Goal: Task Accomplishment & Management: Manage account settings

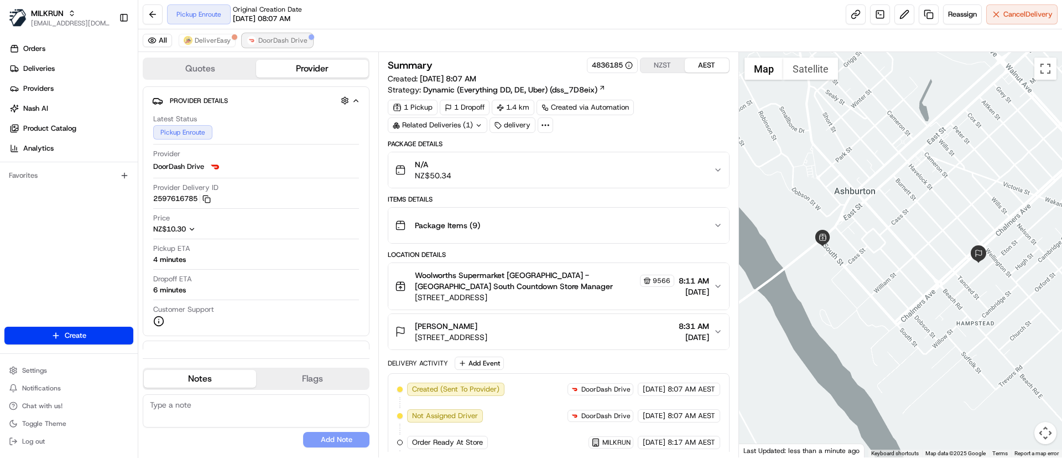
click at [278, 40] on span "DoorDash Drive" at bounding box center [282, 40] width 49 height 9
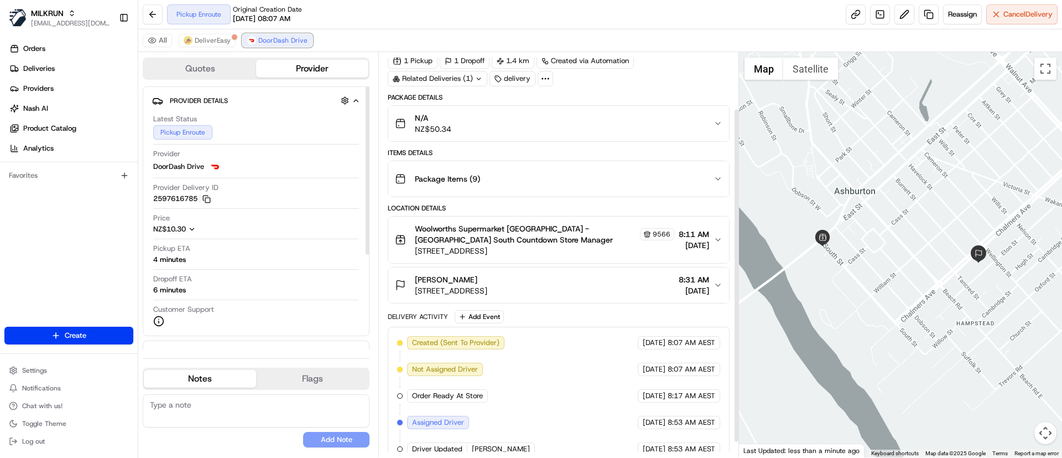
scroll to position [86, 0]
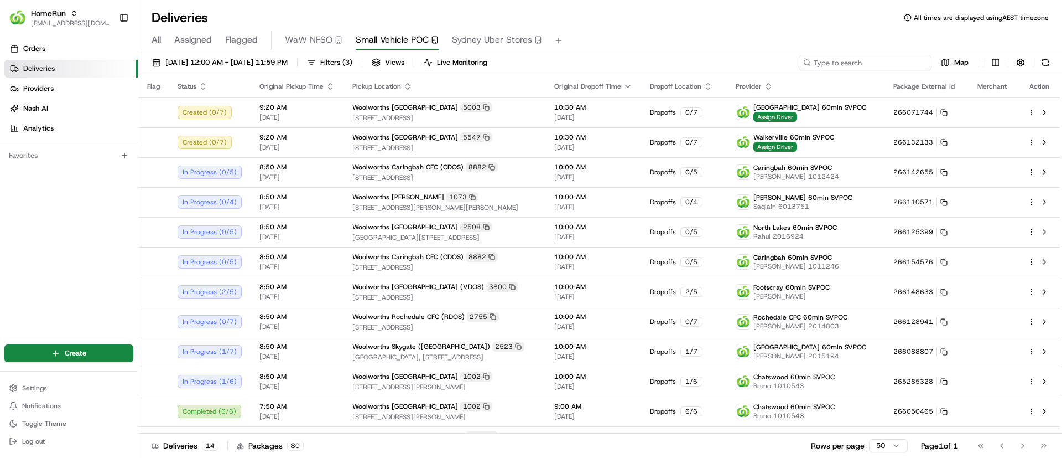
click at [863, 60] on input at bounding box center [865, 62] width 133 height 15
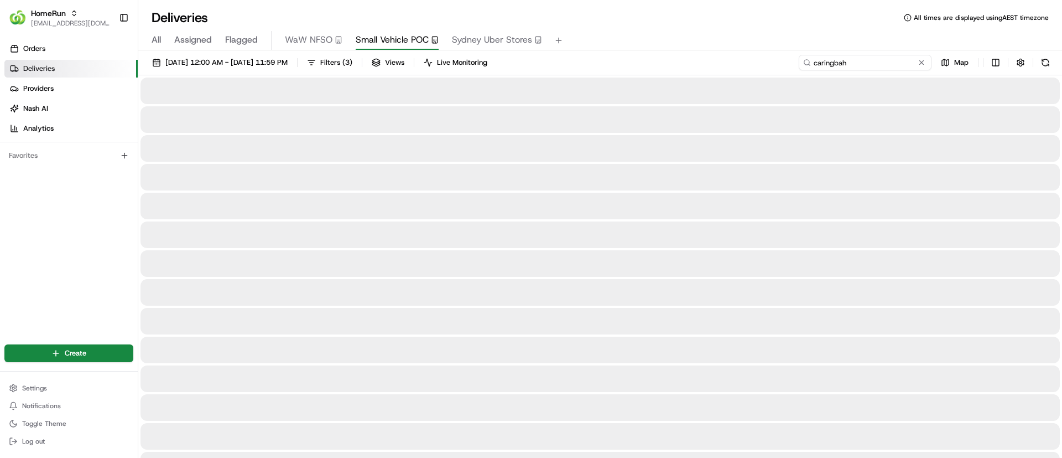
type input "caringbah"
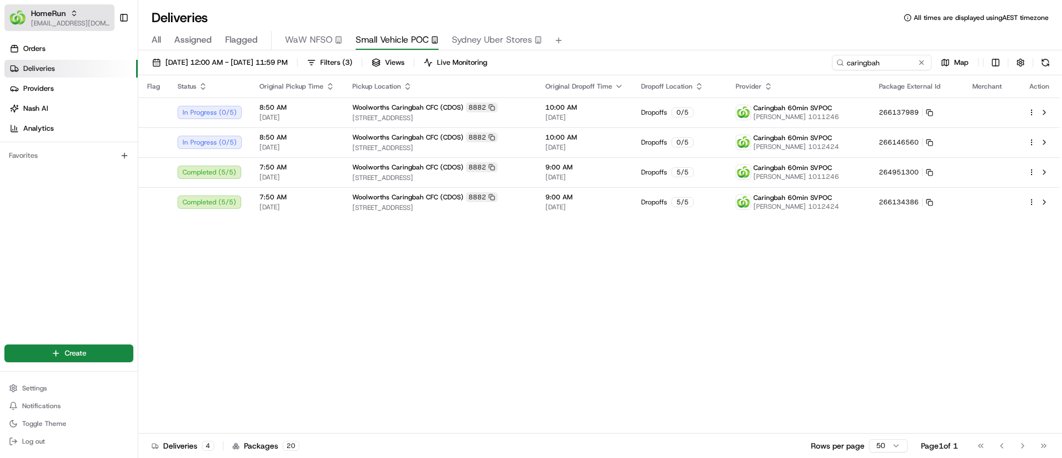
click at [45, 19] on span "[EMAIL_ADDRESS][DOMAIN_NAME]" at bounding box center [70, 23] width 79 height 9
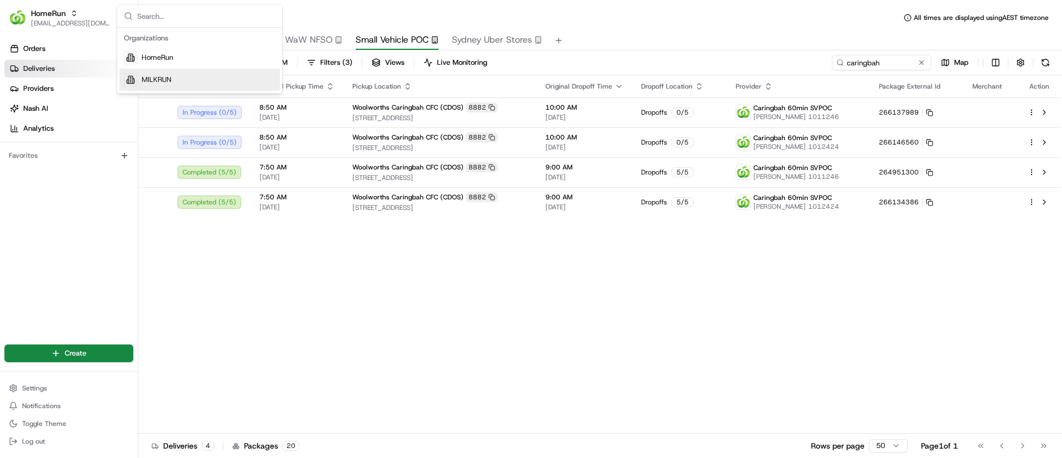
click at [162, 80] on span "MILKRUN" at bounding box center [157, 80] width 30 height 10
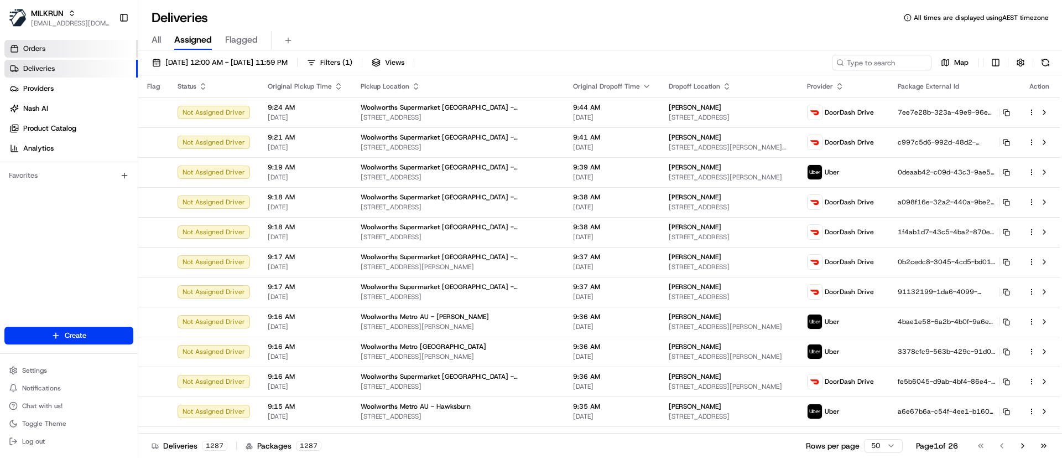
click at [23, 42] on link "Orders" at bounding box center [70, 49] width 133 height 18
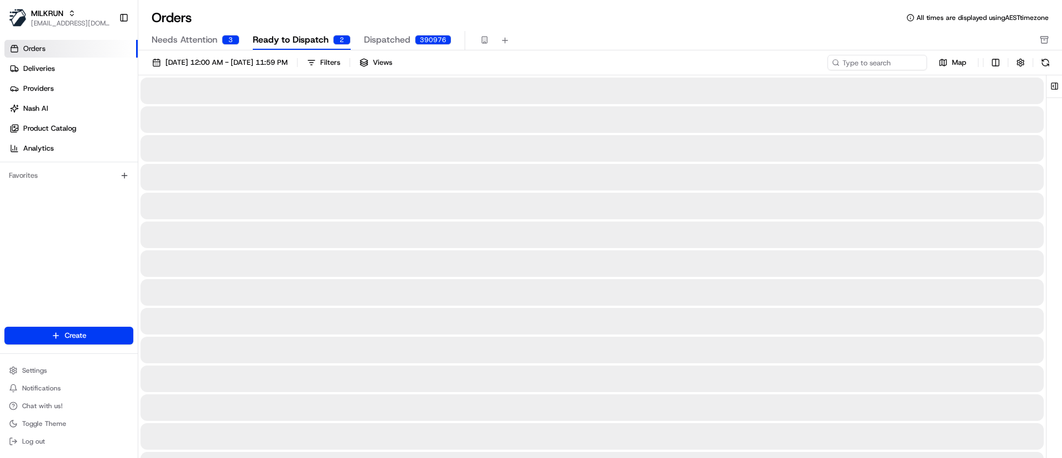
click at [283, 38] on span "Ready to Dispatch" at bounding box center [291, 39] width 76 height 13
click at [60, 66] on link "Deliveries" at bounding box center [70, 69] width 133 height 18
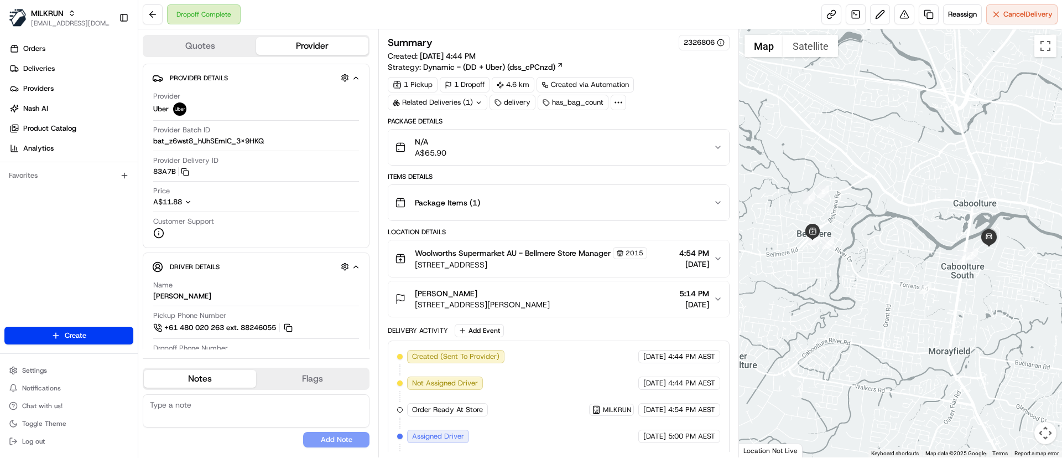
scroll to position [186, 0]
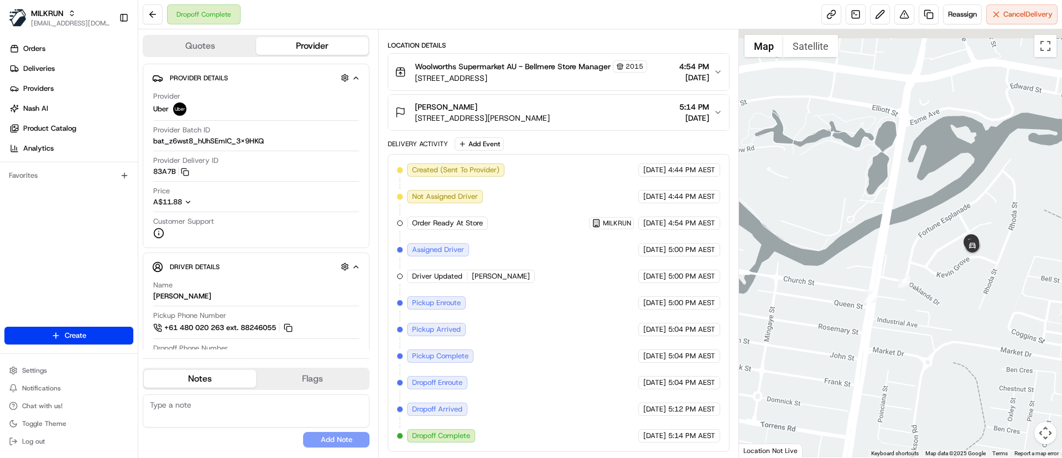
drag, startPoint x: 924, startPoint y: 258, endPoint x: 933, endPoint y: 278, distance: 22.3
click at [933, 278] on div at bounding box center [901, 243] width 324 height 428
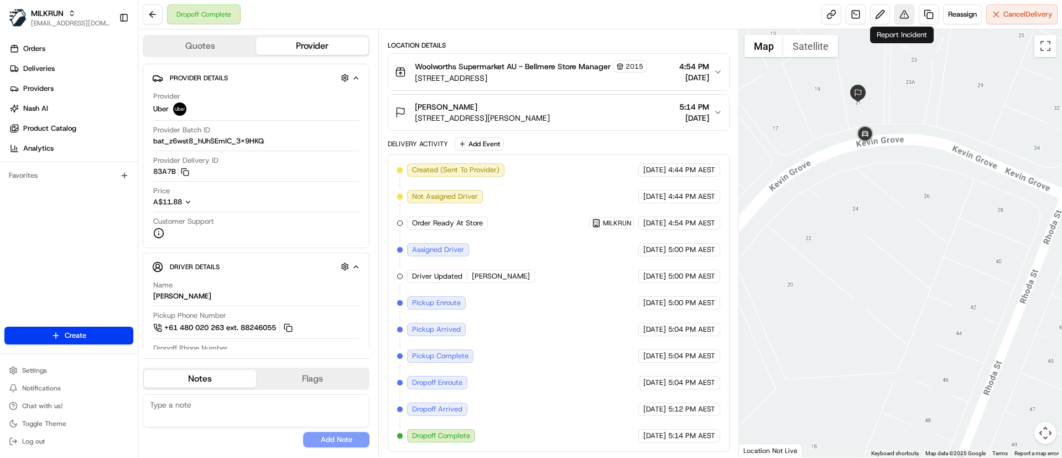
click at [900, 19] on button at bounding box center [905, 14] width 20 height 20
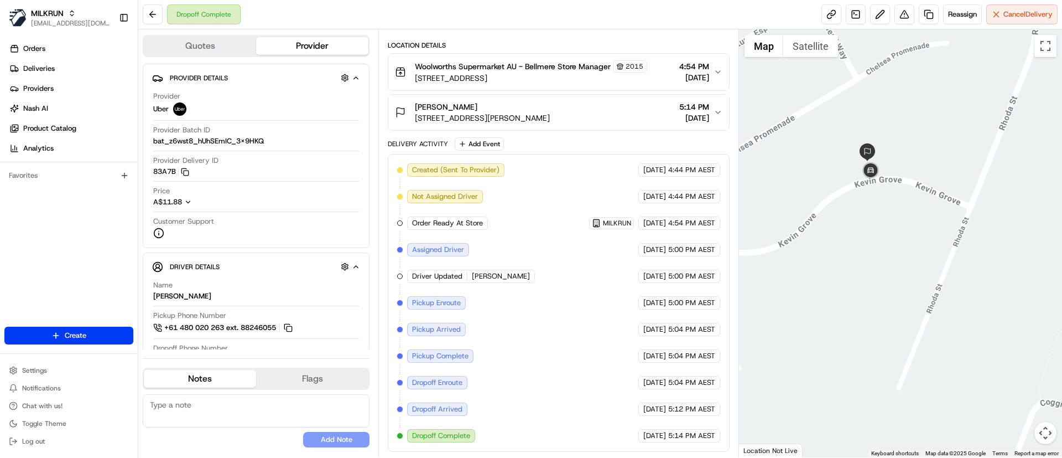
click at [837, 255] on div at bounding box center [901, 243] width 324 height 428
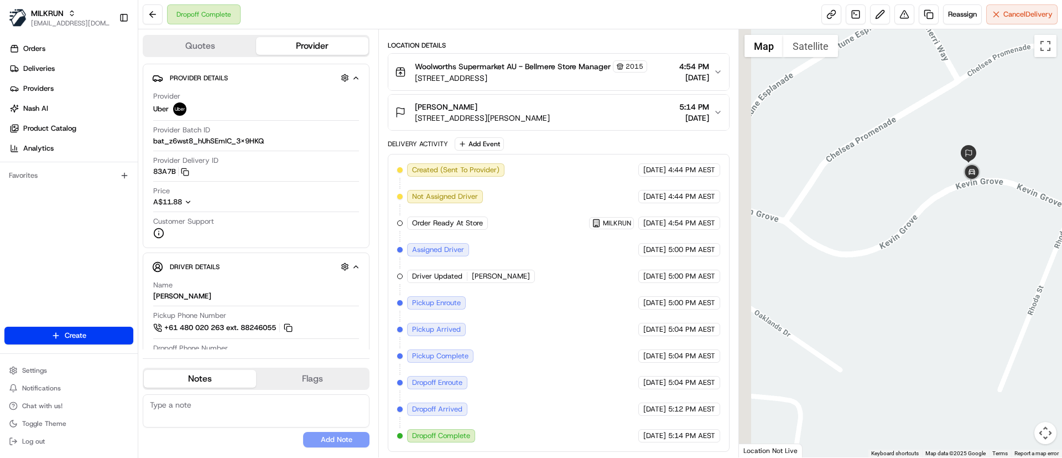
drag, startPoint x: 837, startPoint y: 255, endPoint x: 939, endPoint y: 257, distance: 101.9
click at [939, 257] on div at bounding box center [901, 243] width 324 height 428
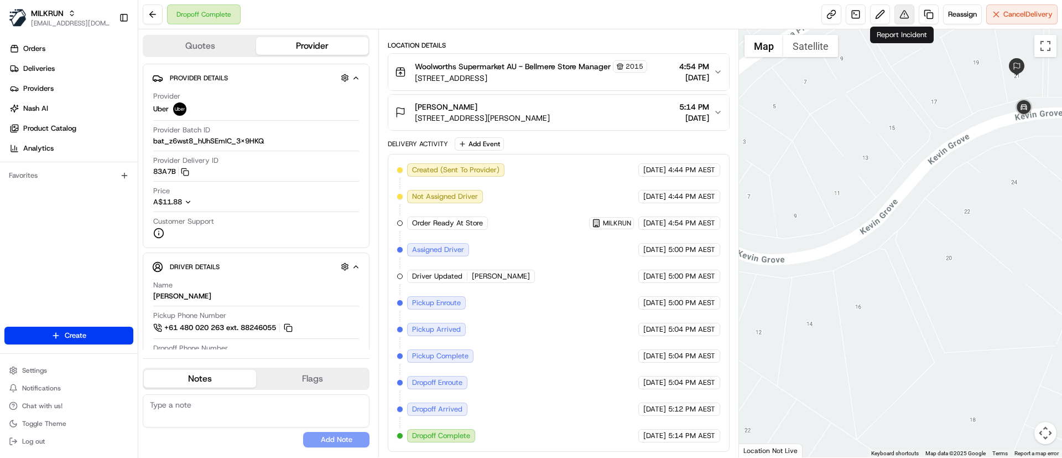
click at [903, 12] on button at bounding box center [905, 14] width 20 height 20
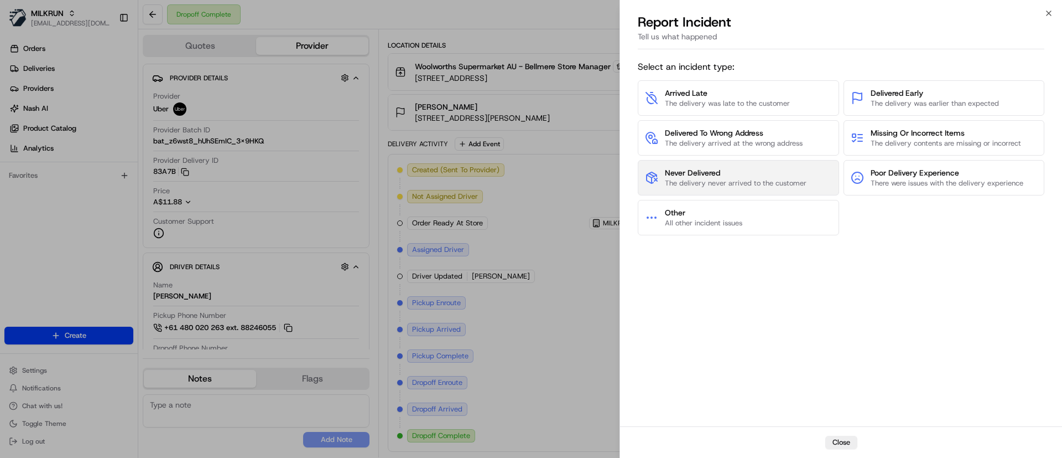
click at [702, 174] on span "Never Delivered" at bounding box center [736, 172] width 142 height 11
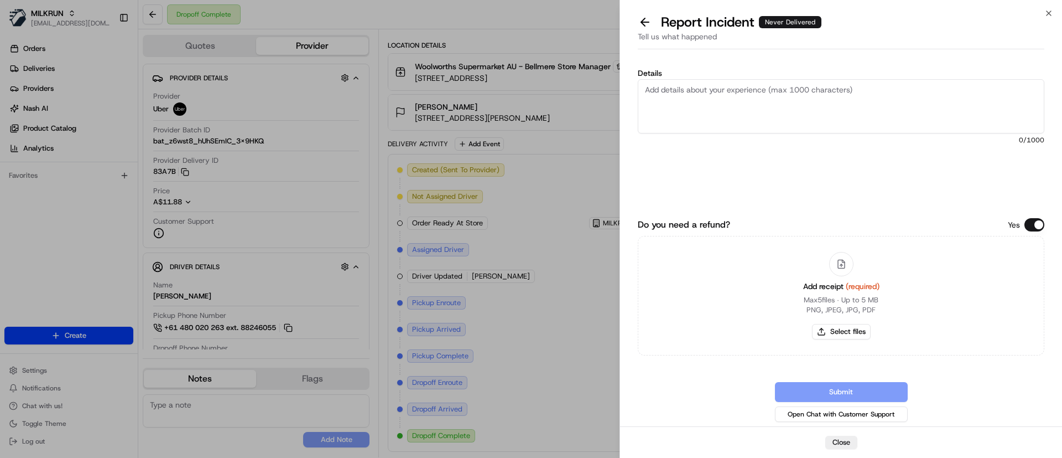
drag, startPoint x: 681, startPoint y: 106, endPoint x: 730, endPoint y: 126, distance: 52.9
click at [683, 111] on textarea "Details" at bounding box center [841, 106] width 407 height 54
type textarea "Custoemr stated order not received. Thakn oyu"
click at [828, 336] on button "Select files" at bounding box center [841, 331] width 59 height 15
type input "C:\fakepath\Screenshot_24-8-2025_92311_.jpeg"
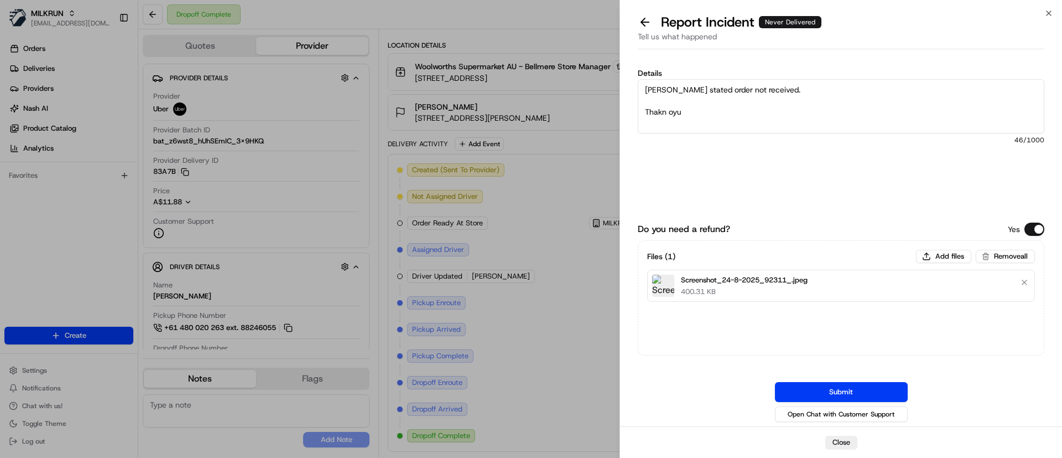
click at [663, 90] on textarea "Custoemr stated order not received. Thakn oyu" at bounding box center [841, 106] width 407 height 54
click at [715, 108] on textarea "Customer stated order not received. Thakn oyu" at bounding box center [841, 106] width 407 height 54
click at [728, 94] on textarea "Customer stated order not received. Thank you." at bounding box center [841, 106] width 407 height 54
type textarea "Customer stated order not received. Thank you."
click at [852, 392] on button "Submit" at bounding box center [841, 392] width 133 height 20
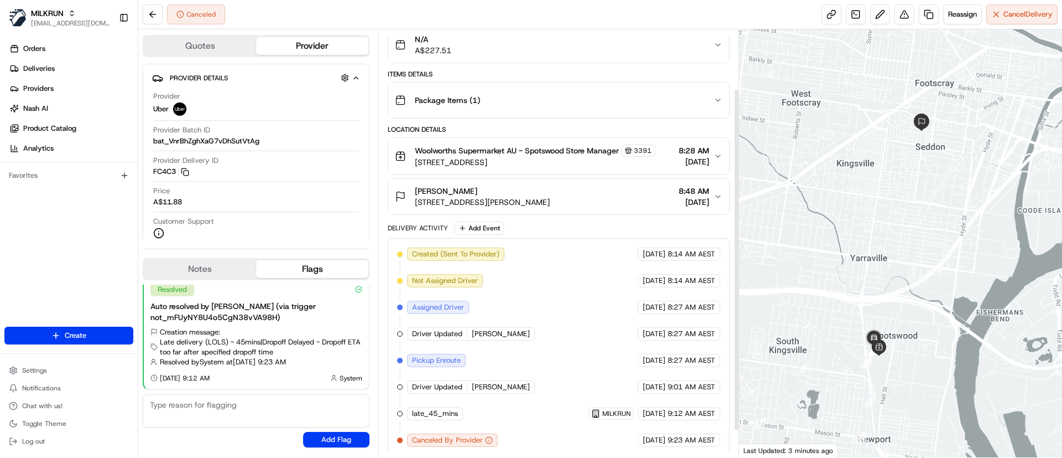
scroll to position [107, 0]
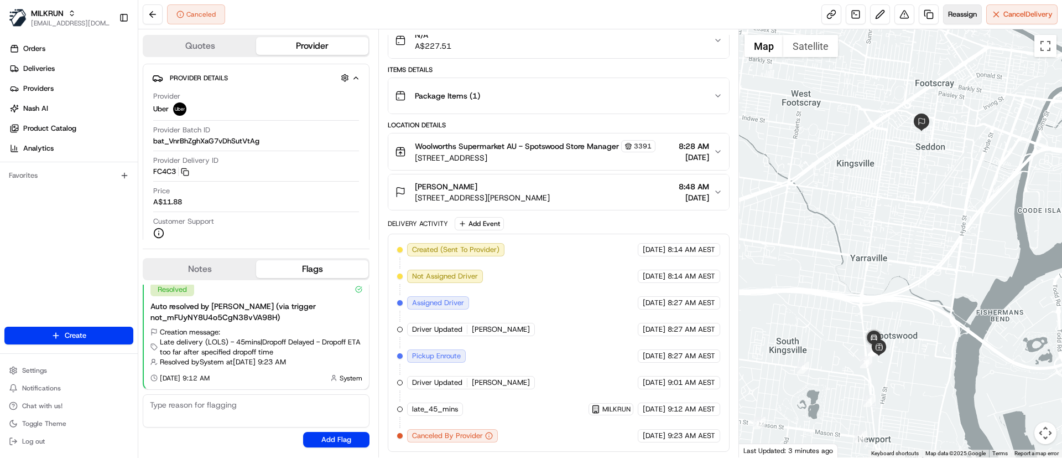
click at [952, 14] on span "Reassign" at bounding box center [962, 14] width 29 height 10
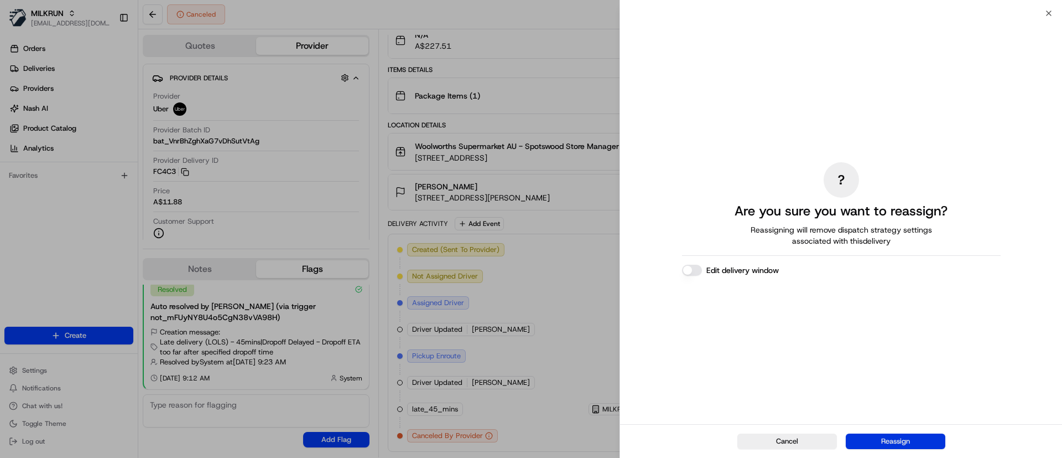
click at [880, 443] on button "Reassign" at bounding box center [896, 440] width 100 height 15
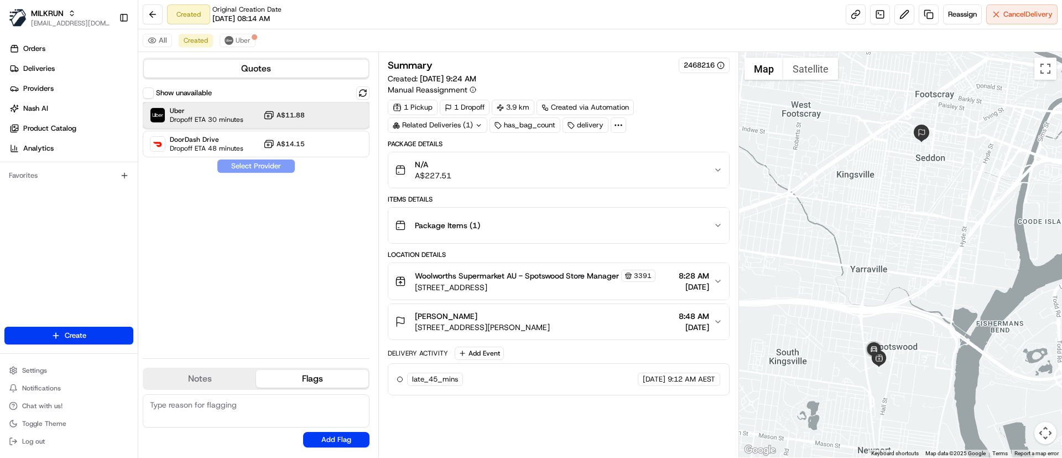
click at [192, 121] on span "Dropoff ETA 30 minutes" at bounding box center [207, 119] width 74 height 9
click at [245, 166] on button "Assign Provider" at bounding box center [256, 165] width 79 height 13
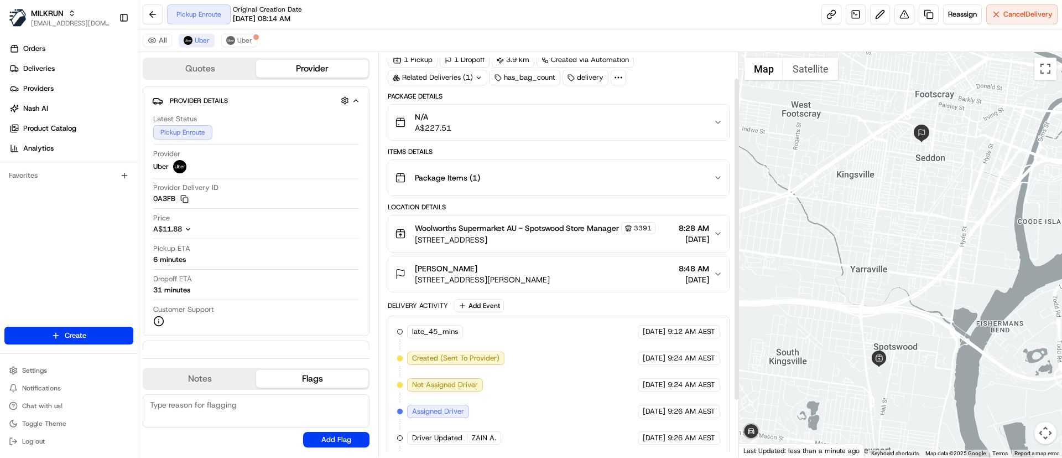
scroll to position [103, 0]
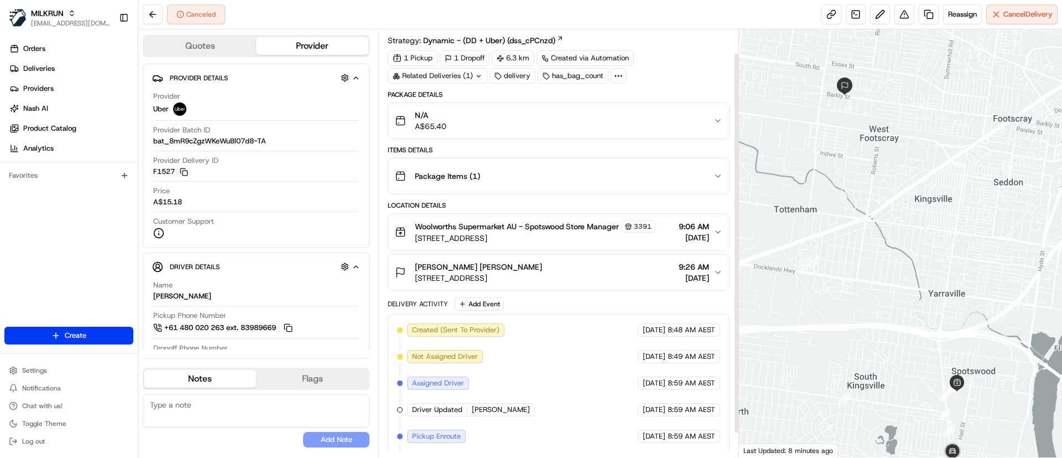
scroll to position [54, 0]
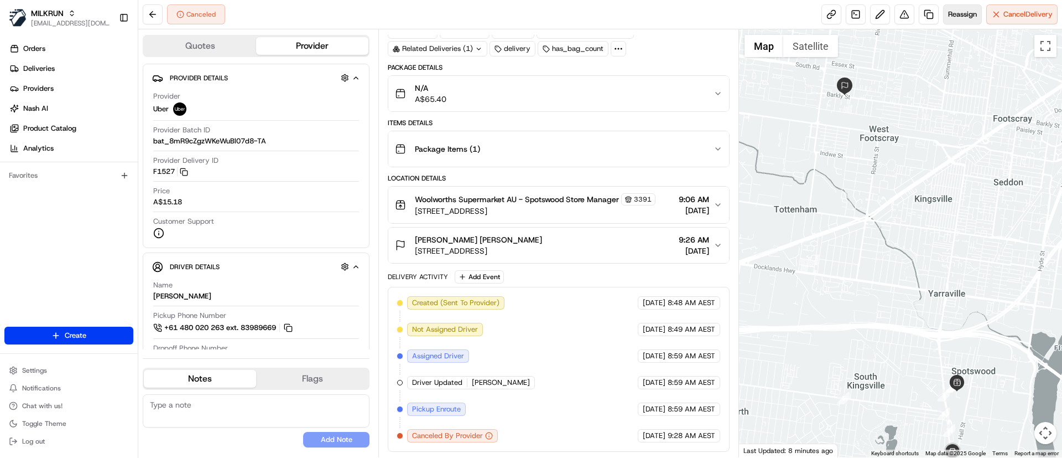
click at [955, 11] on span "Reassign" at bounding box center [962, 14] width 29 height 10
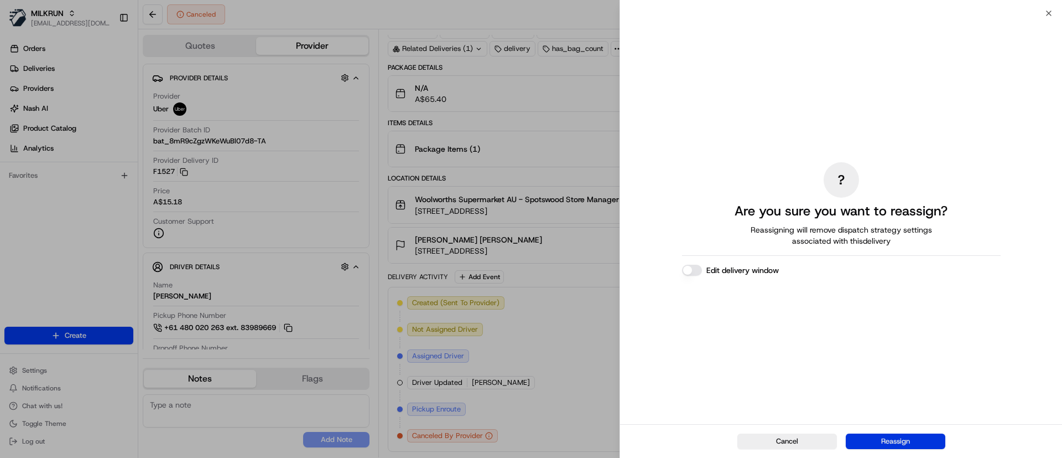
click at [893, 439] on button "Reassign" at bounding box center [896, 440] width 100 height 15
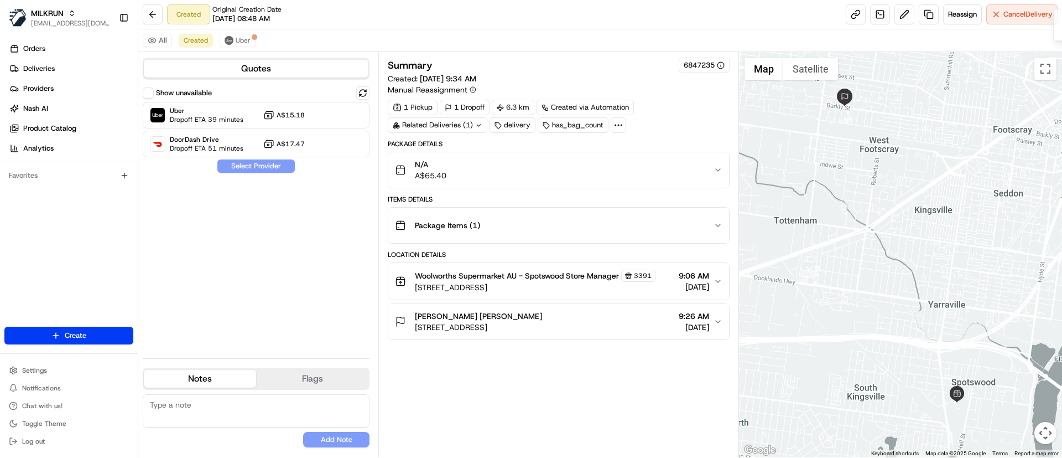
scroll to position [0, 0]
click at [188, 107] on span "Uber" at bounding box center [207, 110] width 74 height 9
click at [237, 160] on button "Assign Provider" at bounding box center [256, 165] width 79 height 13
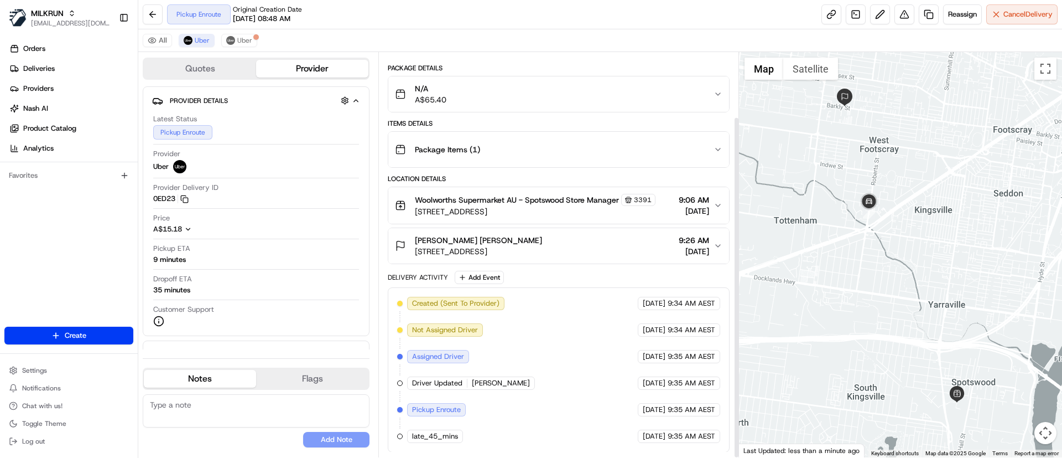
scroll to position [76, 0]
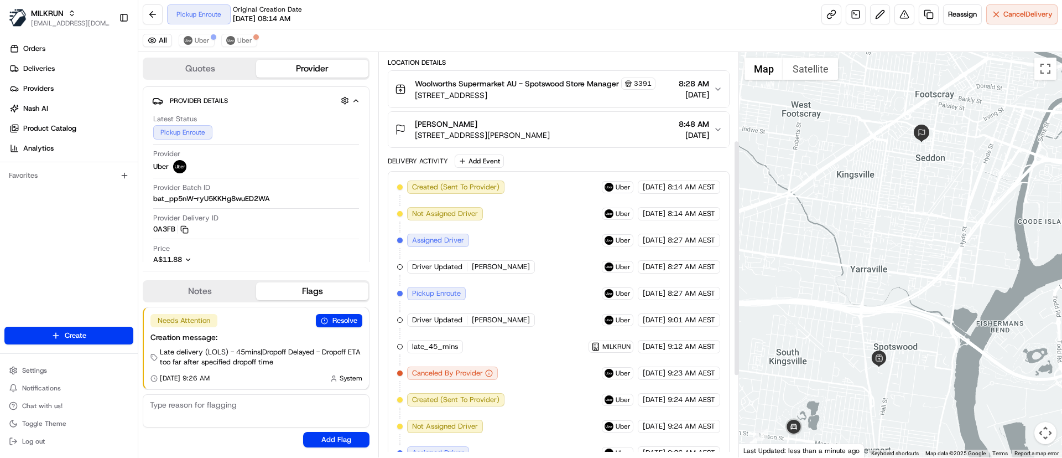
scroll to position [289, 0]
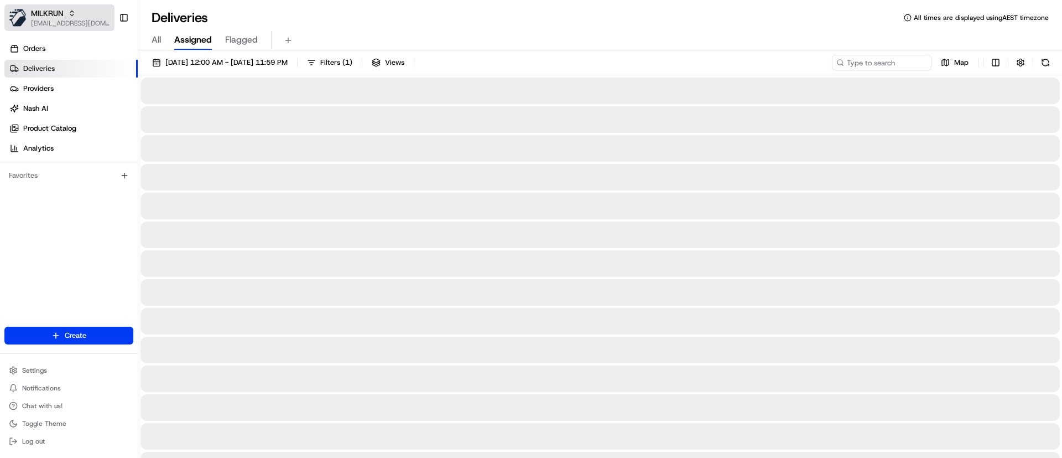
click at [28, 24] on button "MILKRUN psteele@woolworths.com.au" at bounding box center [59, 17] width 110 height 27
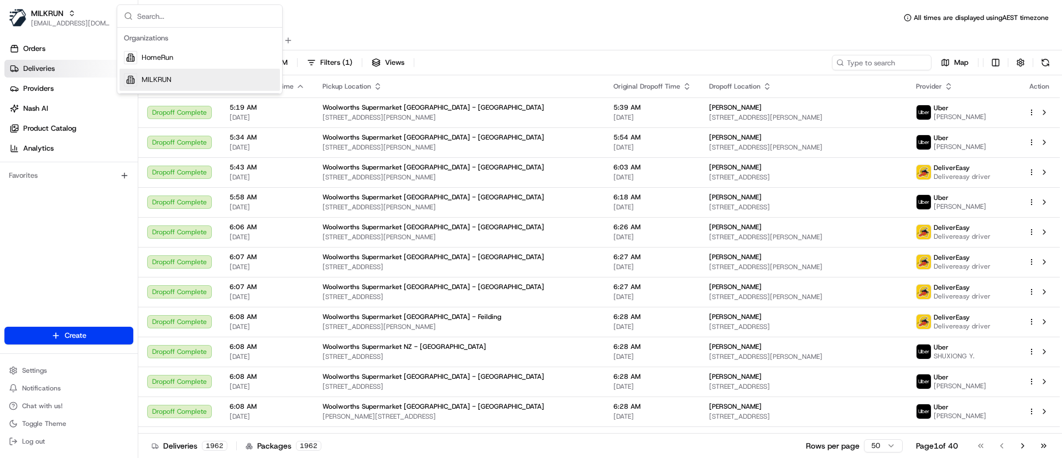
click at [173, 87] on div "MILKRUN" at bounding box center [200, 80] width 160 height 22
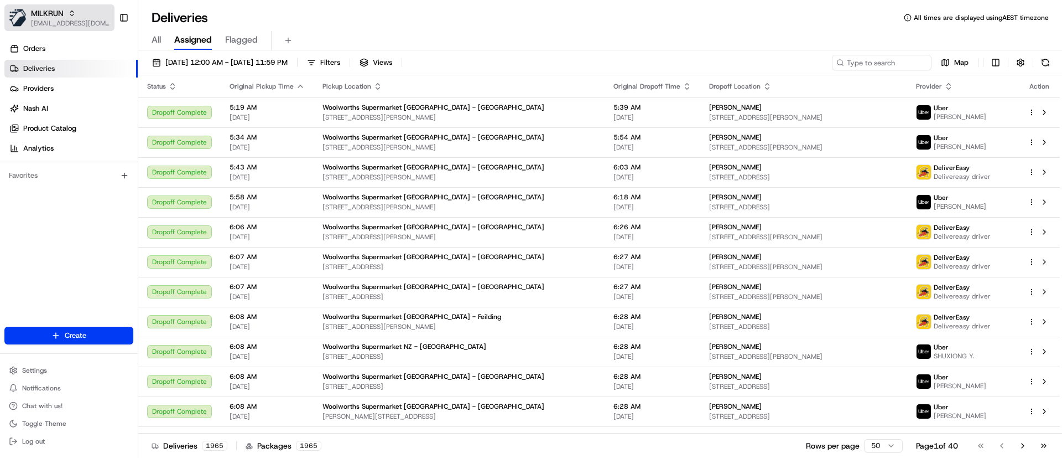
click at [43, 14] on span "MILKRUN" at bounding box center [47, 13] width 33 height 11
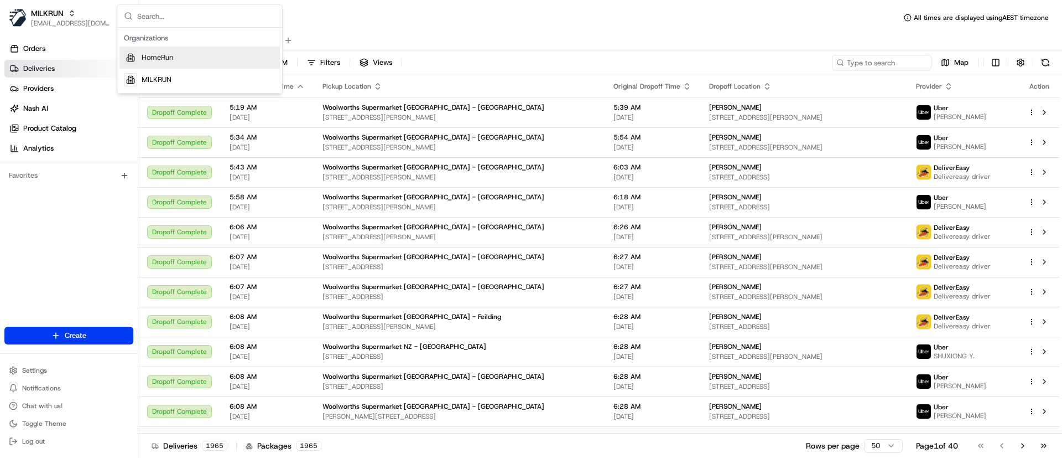
click at [159, 59] on span "HomeRun" at bounding box center [158, 58] width 32 height 10
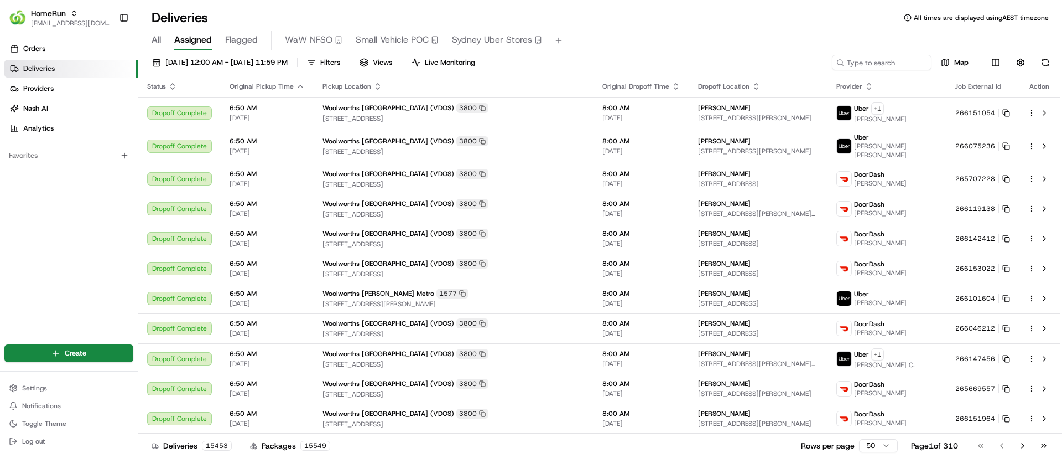
click at [389, 40] on span "Small Vehicle POC" at bounding box center [392, 39] width 73 height 13
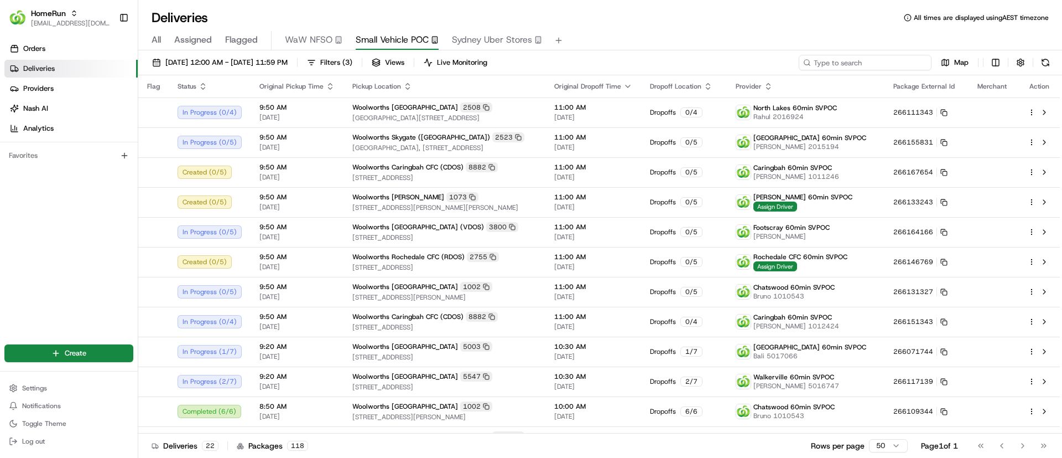
click at [861, 65] on input at bounding box center [865, 62] width 133 height 15
type input "caringbah"
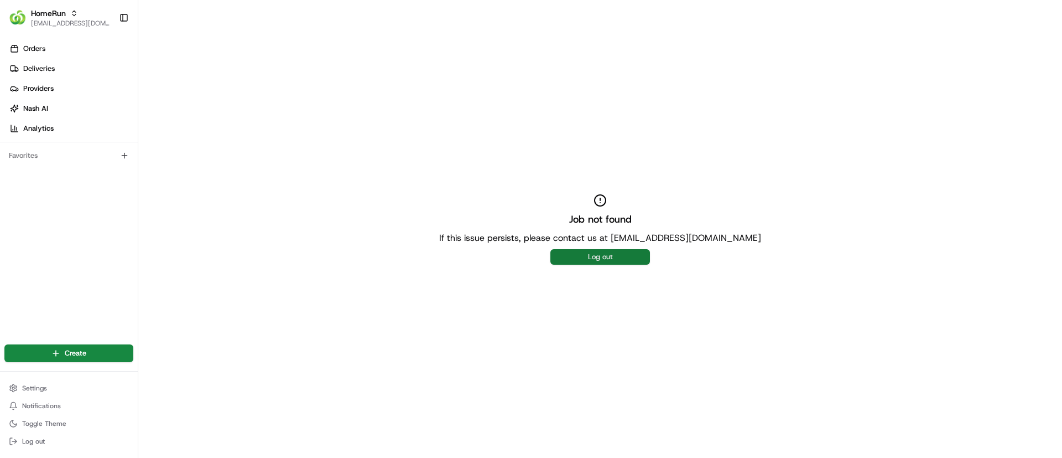
click at [588, 257] on button "Log out" at bounding box center [601, 256] width 100 height 15
